Goal: Use online tool/utility: Utilize a website feature to perform a specific function

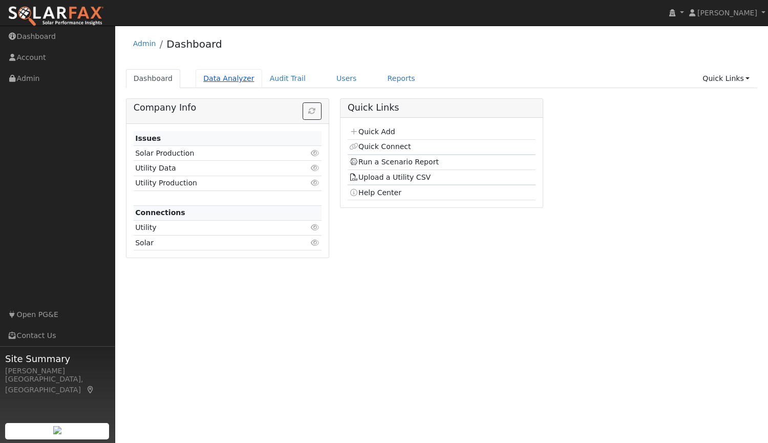
click at [223, 77] on link "Data Analyzer" at bounding box center [229, 78] width 67 height 19
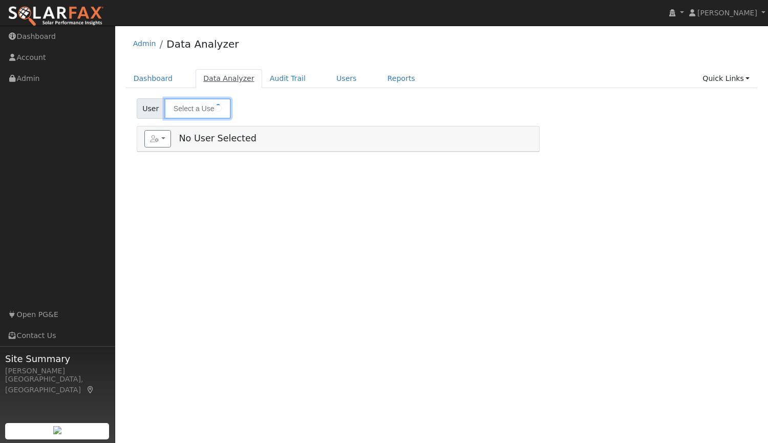
type input "[PERSON_NAME]"
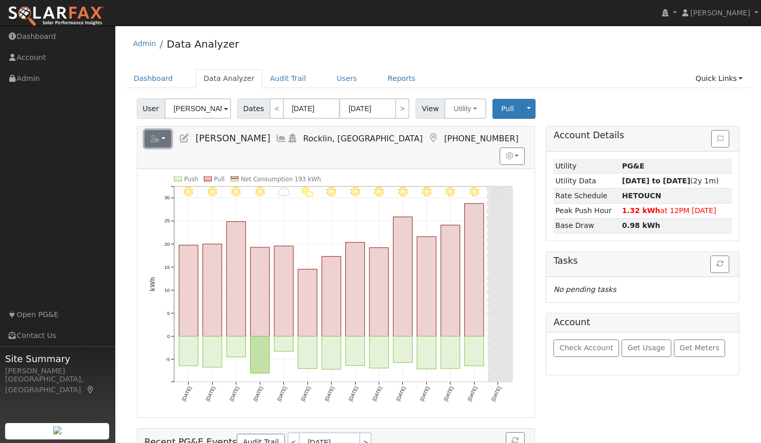
click at [161, 137] on button "button" at bounding box center [157, 138] width 27 height 17
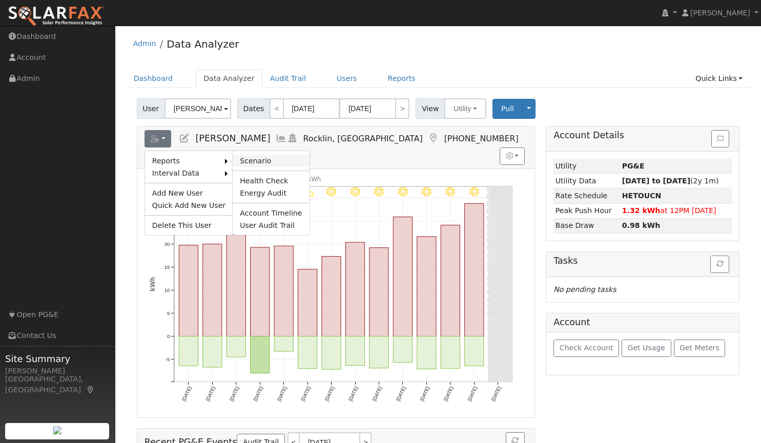
click at [244, 160] on link "Scenario" at bounding box center [271, 161] width 76 height 12
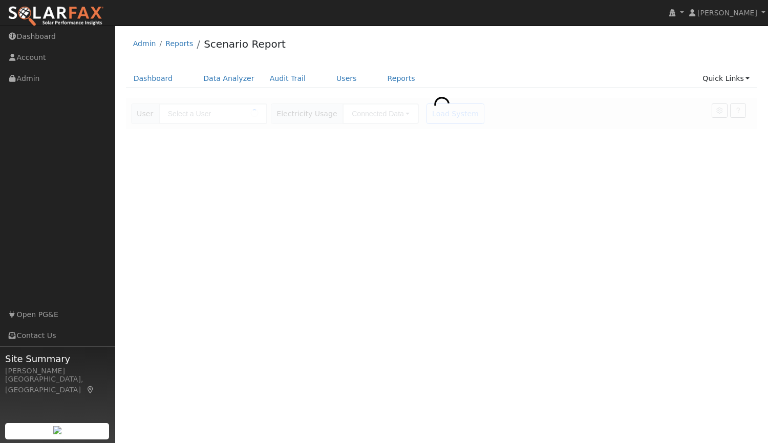
type input "[PERSON_NAME]"
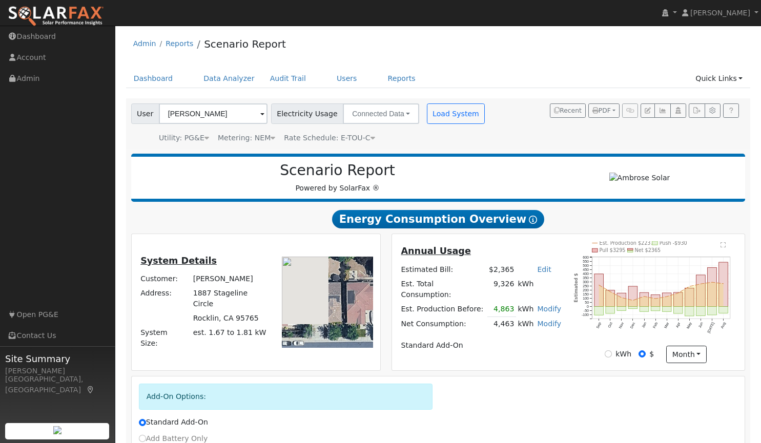
scroll to position [105, 0]
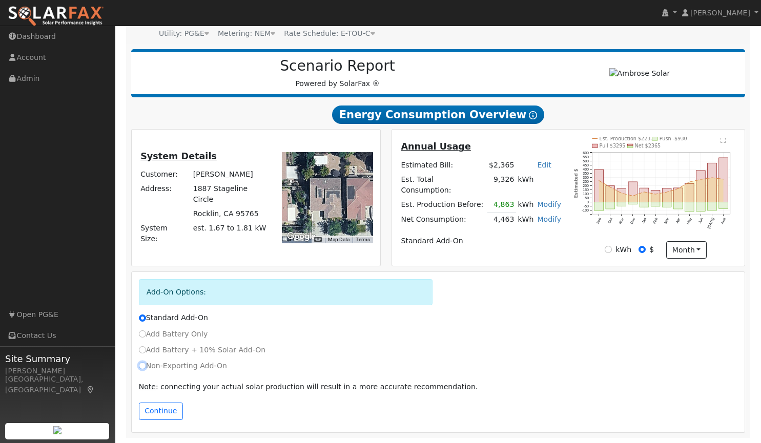
click at [141, 365] on input "Non-Exporting Add-On" at bounding box center [142, 365] width 7 height 7
radio input "true"
radio input "false"
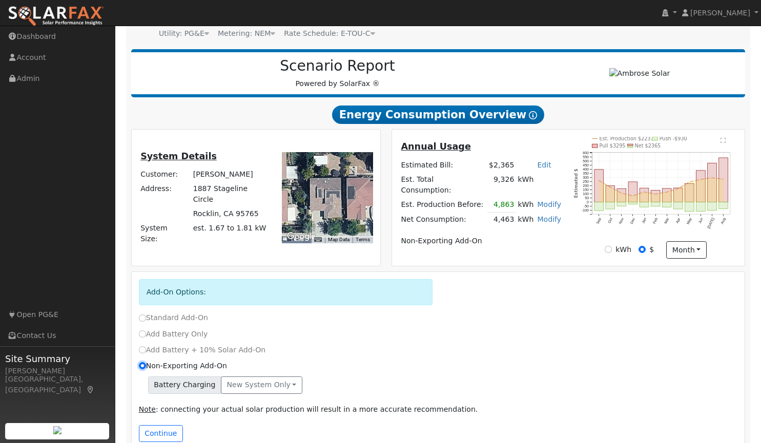
scroll to position [127, 0]
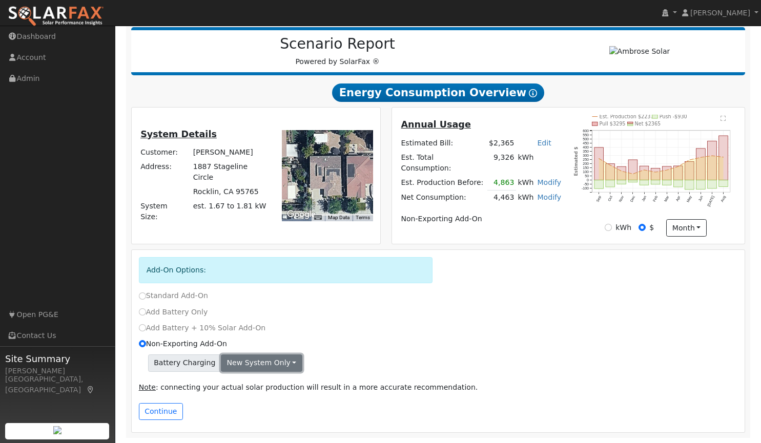
click at [253, 364] on button "New system only" at bounding box center [261, 363] width 81 height 17
click at [244, 399] on link "Both systems" at bounding box center [259, 398] width 76 height 14
click at [157, 412] on button "Continue" at bounding box center [161, 411] width 44 height 17
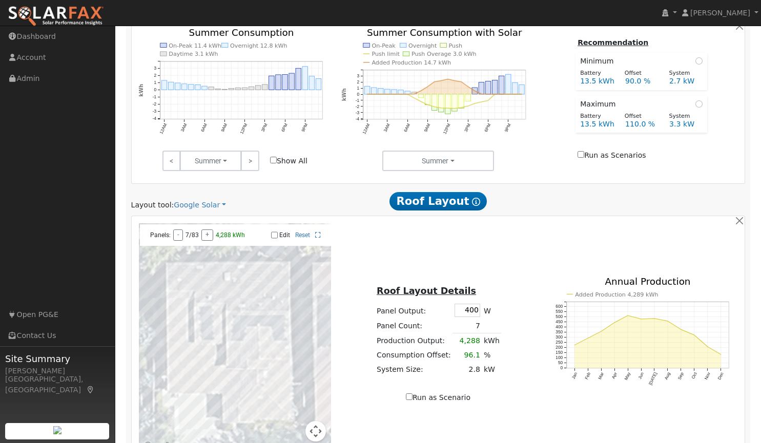
scroll to position [523, 0]
click at [185, 212] on div "Scenario Report Powered by SolarFax ® Energy Consumption Overview Show Help Thi…" at bounding box center [438, 103] width 625 height 954
click at [183, 208] on link "Google Solar" at bounding box center [200, 204] width 52 height 11
click at [199, 254] on link "Aurora" at bounding box center [206, 252] width 71 height 14
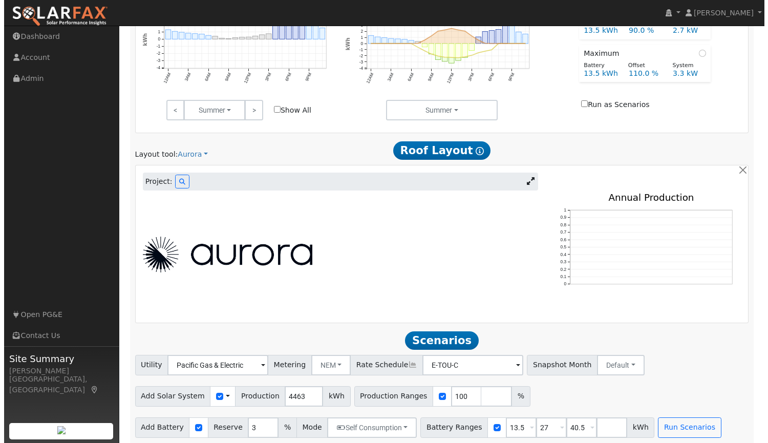
scroll to position [579, 0]
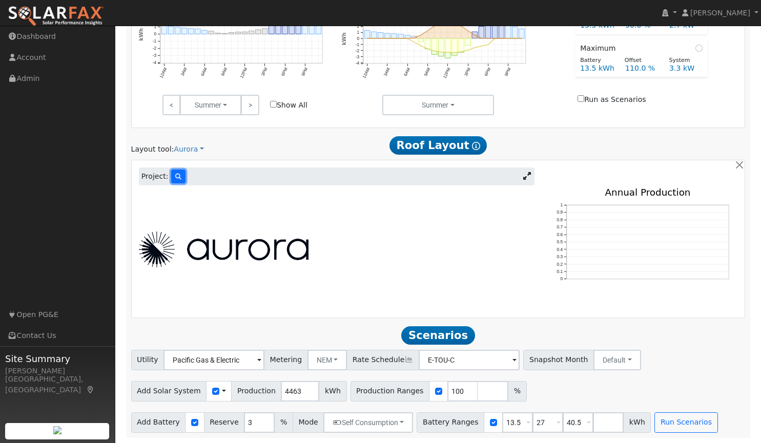
click at [171, 178] on button at bounding box center [178, 177] width 14 height 14
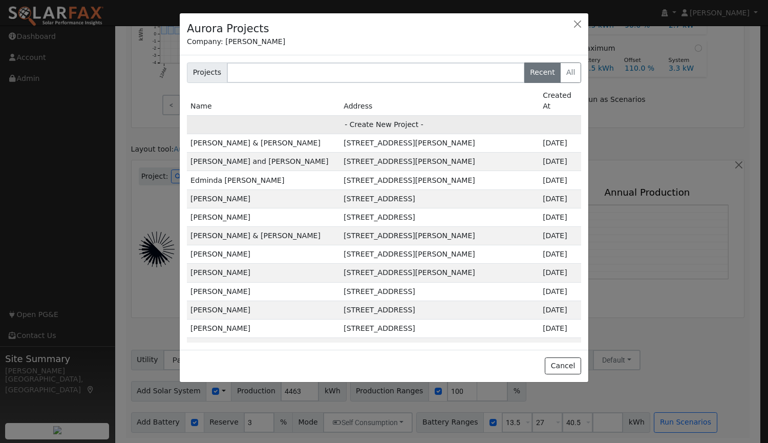
click at [381, 115] on td "- Create New Project -" at bounding box center [384, 124] width 394 height 18
type input "[PERSON_NAME]"
type input "1887 Stageline Circle"
type input "Rocklin"
type input "CA"
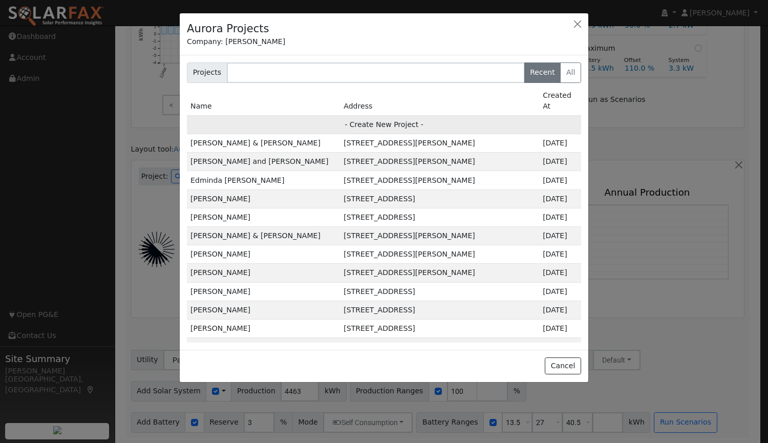
type input "95765"
type input "Design"
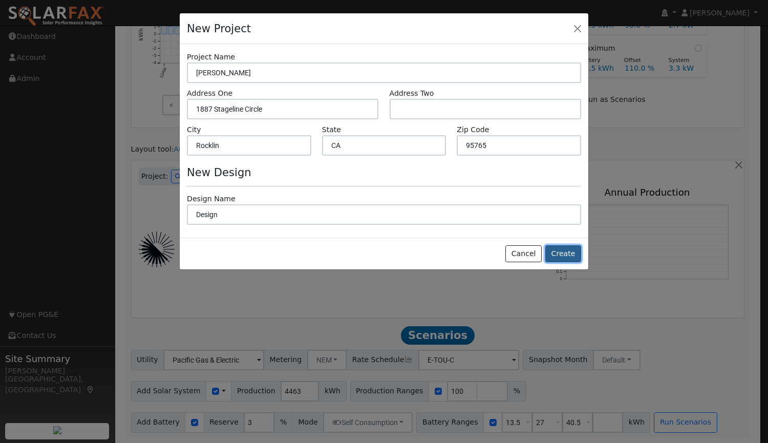
click at [563, 255] on button "Create" at bounding box center [564, 253] width 36 height 17
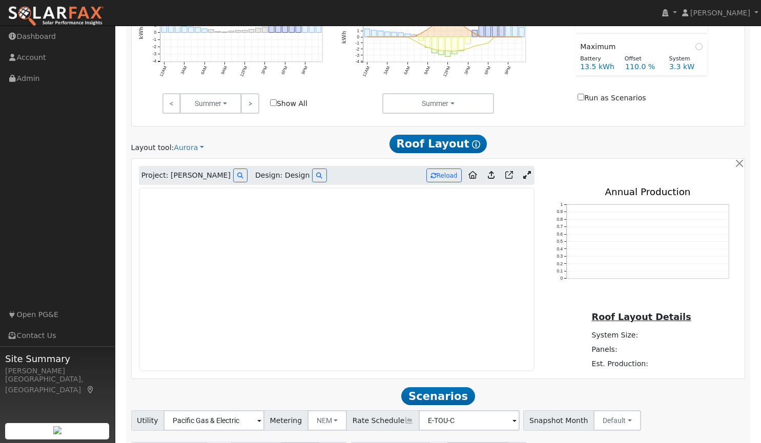
click at [529, 172] on link at bounding box center [526, 175] width 15 height 15
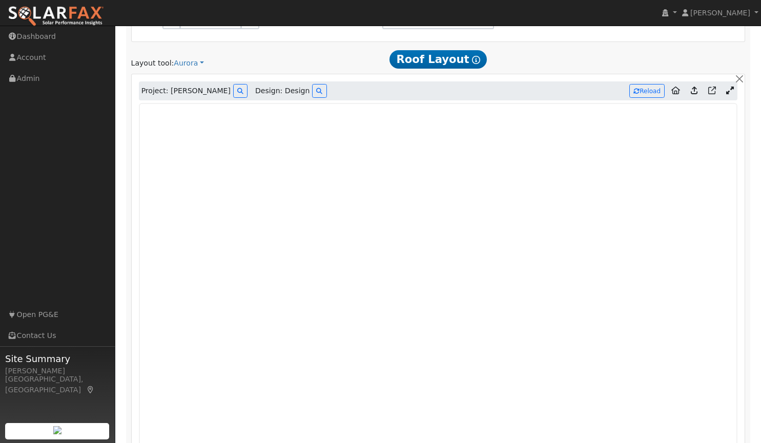
scroll to position [672, 0]
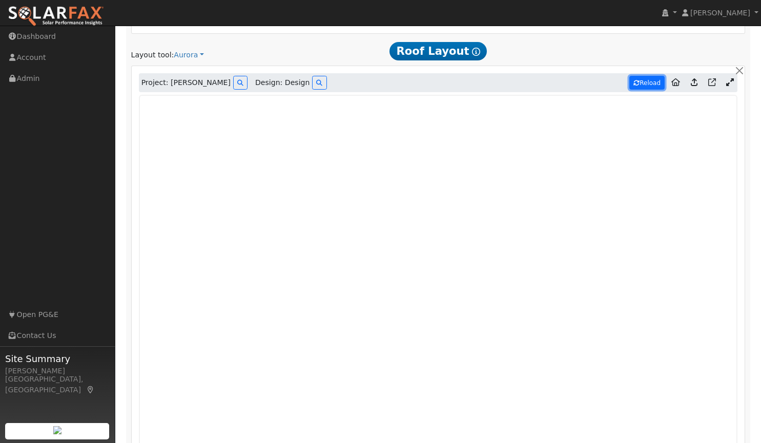
click at [652, 89] on button "Reload" at bounding box center [646, 83] width 35 height 14
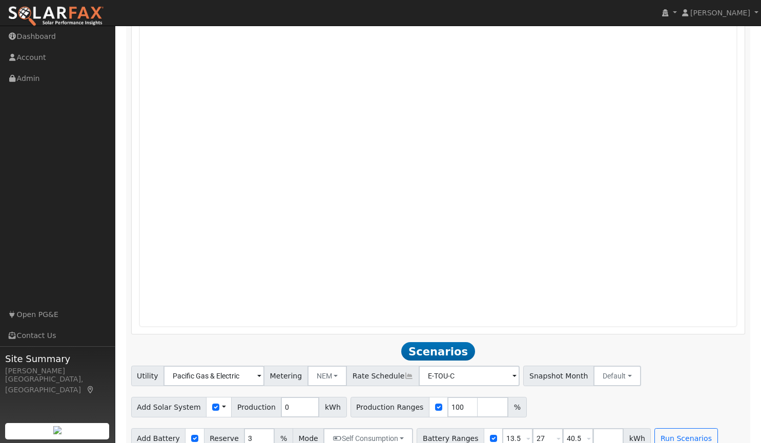
type input "4196"
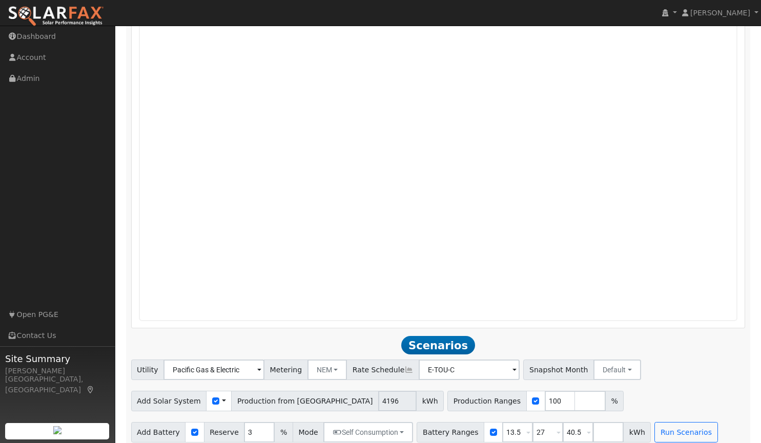
scroll to position [861, 0]
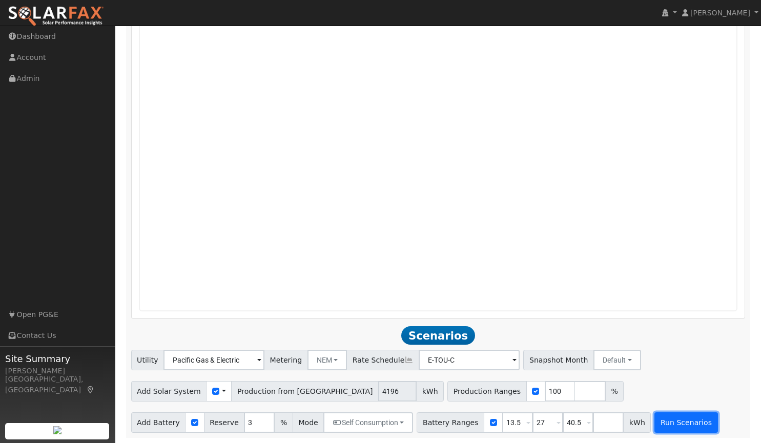
click at [667, 426] on button "Run Scenarios" at bounding box center [685, 422] width 63 height 20
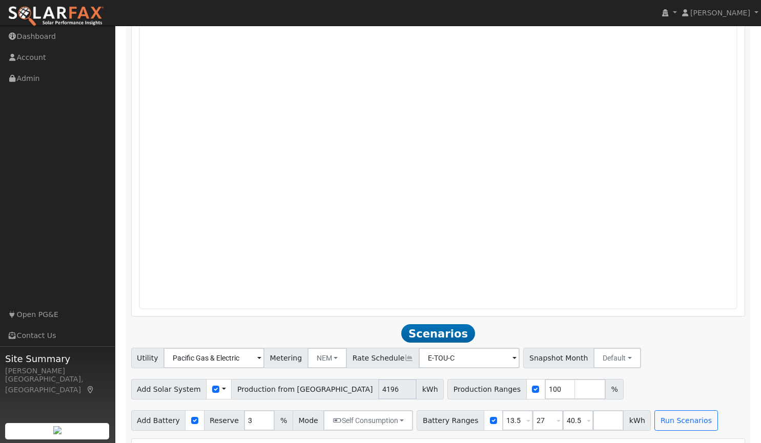
type input "2.8"
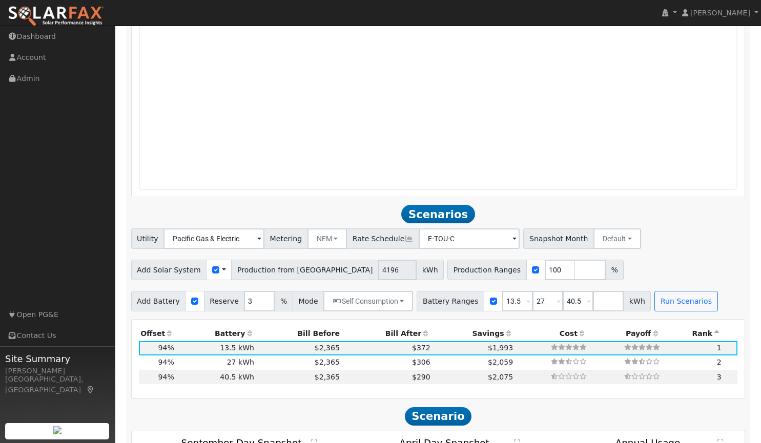
scroll to position [983, 0]
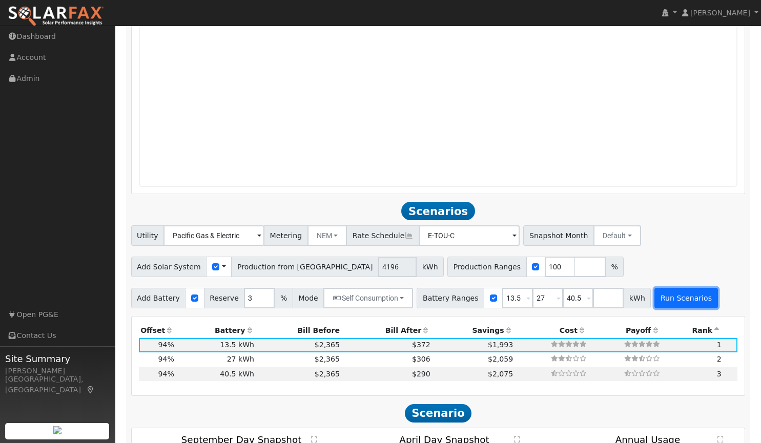
click at [657, 298] on button "Run Scenarios" at bounding box center [685, 298] width 63 height 20
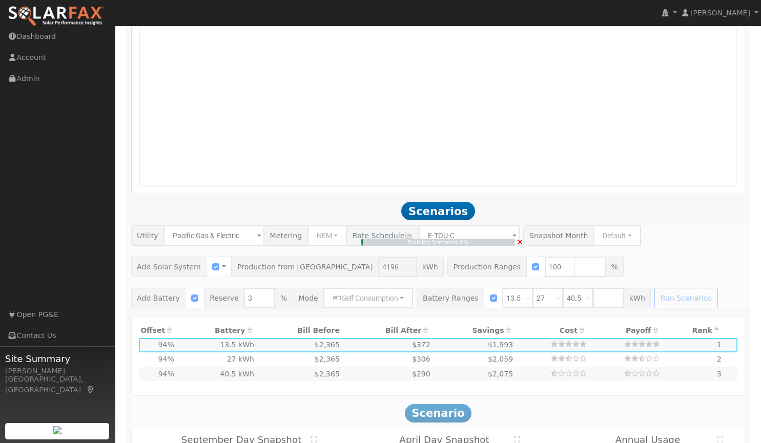
click at [655, 273] on div "Building Scenarios 1% ×" at bounding box center [438, 266] width 625 height 83
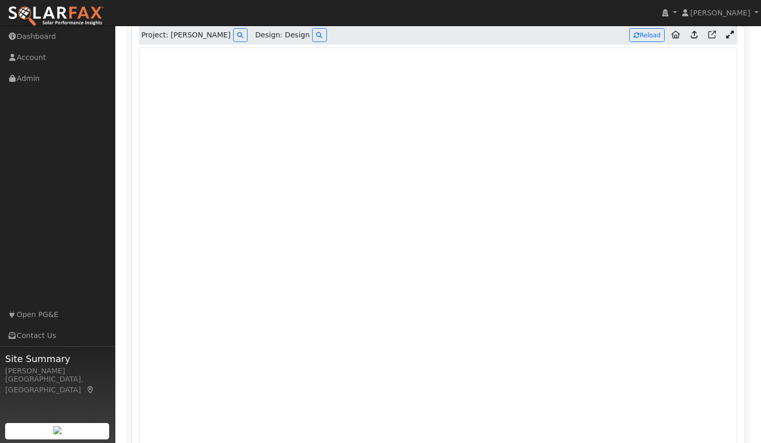
scroll to position [719, 0]
click at [645, 32] on button "Reload" at bounding box center [646, 36] width 35 height 14
type input "6430"
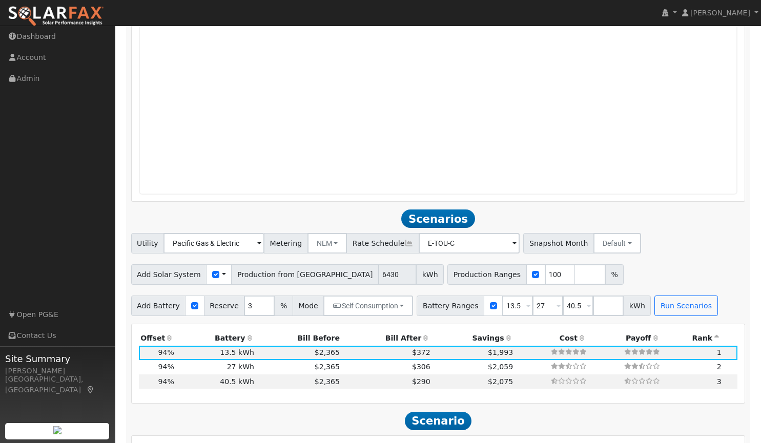
scroll to position [976, 0]
click at [661, 309] on button "Run Scenarios" at bounding box center [685, 305] width 63 height 20
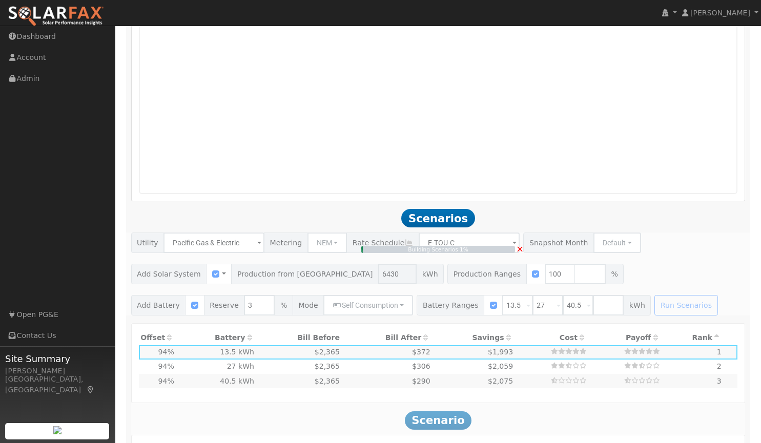
type input "4.3"
type input "$15,003"
type input "$9,361"
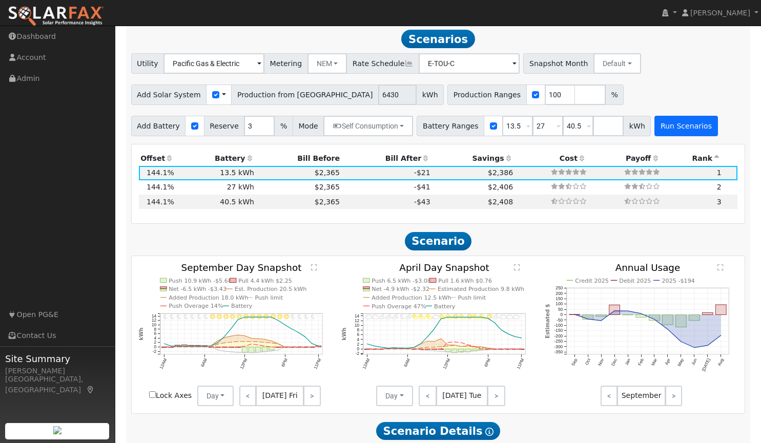
scroll to position [1155, 0]
click at [191, 128] on input "checkbox" at bounding box center [194, 125] width 7 height 7
checkbox input "false"
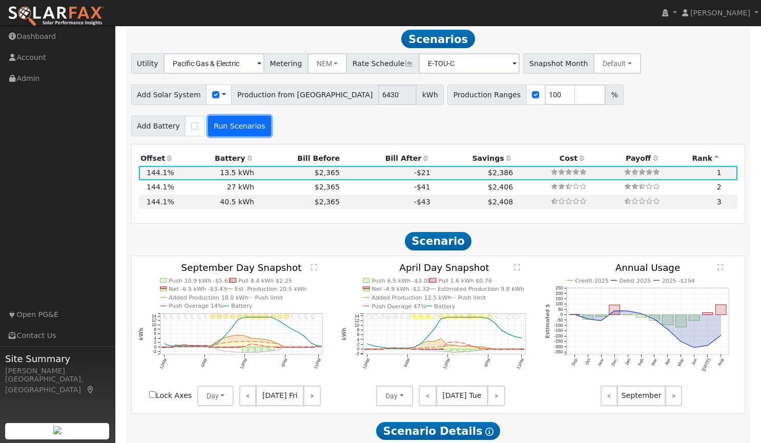
click at [243, 129] on button "Run Scenarios" at bounding box center [239, 126] width 63 height 20
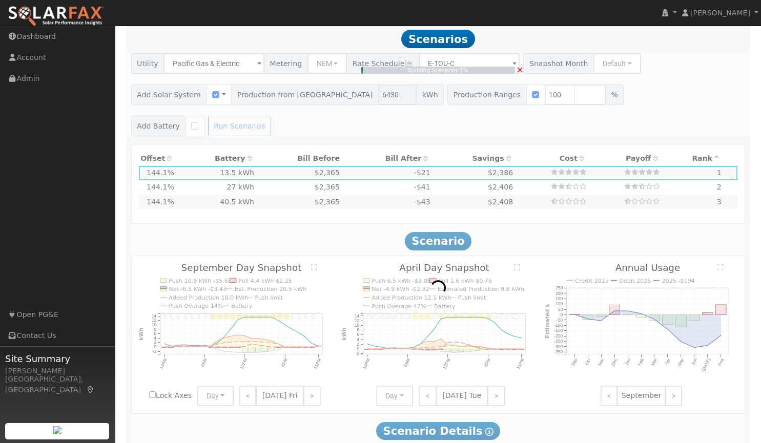
type input "$4,501"
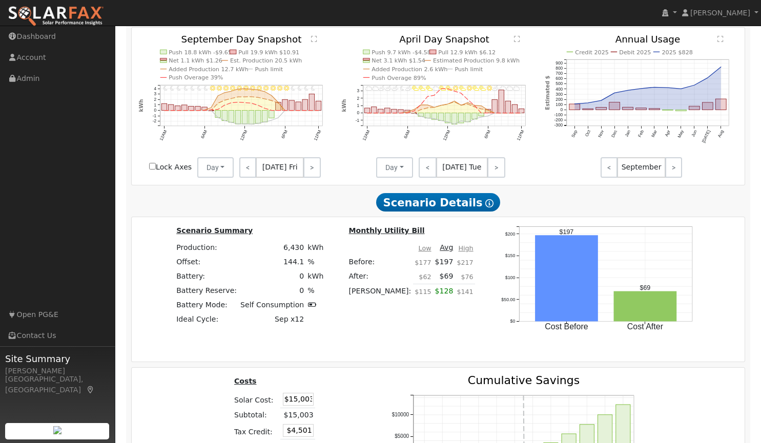
scroll to position [1578, 0]
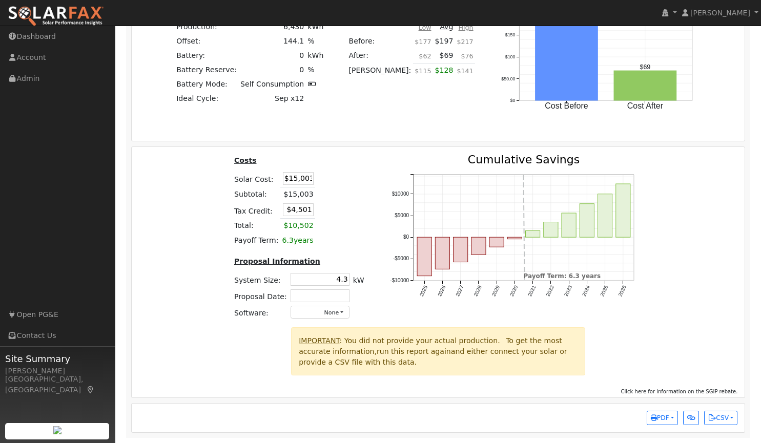
click at [366, 87] on div "Production Offset Battery Reserve Mode ACC Push Incentive Bill Before Bill Afte…" at bounding box center [438, 60] width 614 height 675
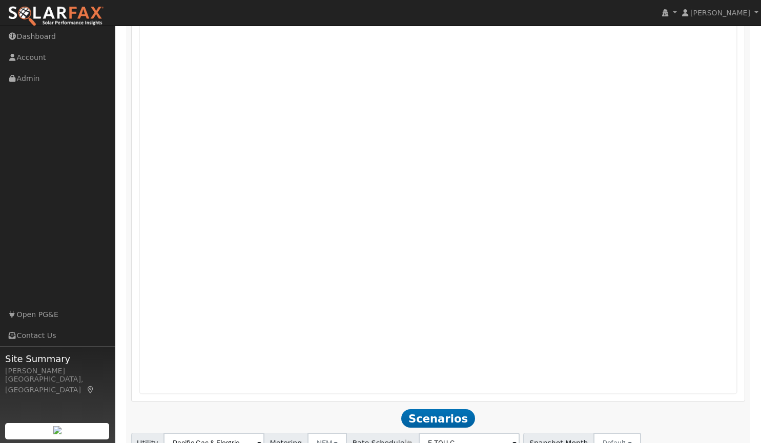
scroll to position [726, 0]
